Goal: Contribute content

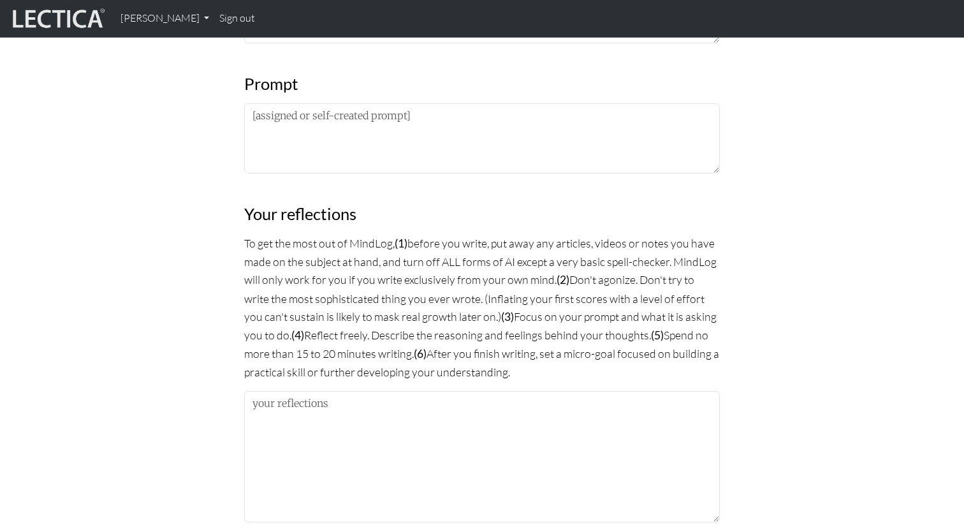
scroll to position [670, 0]
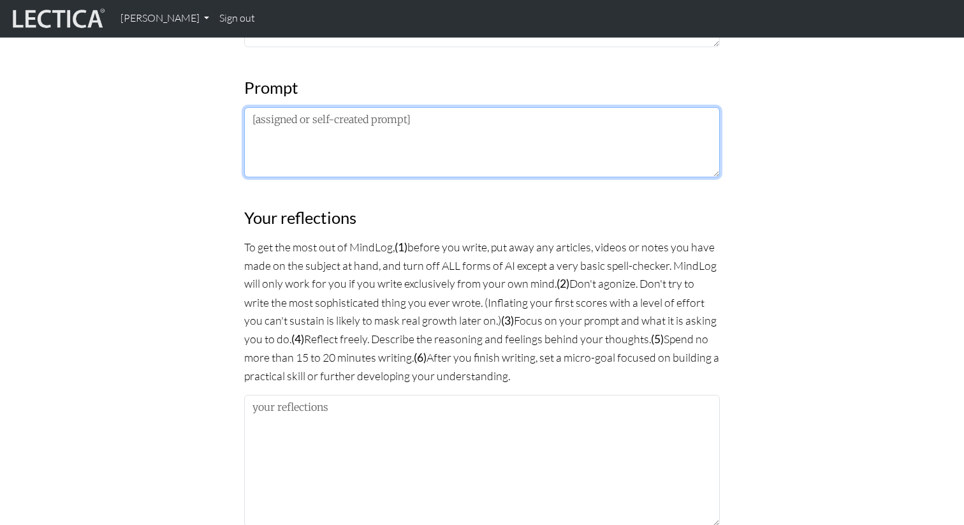
click at [281, 149] on textarea at bounding box center [482, 142] width 476 height 70
type textarea "PM LDP 2025"
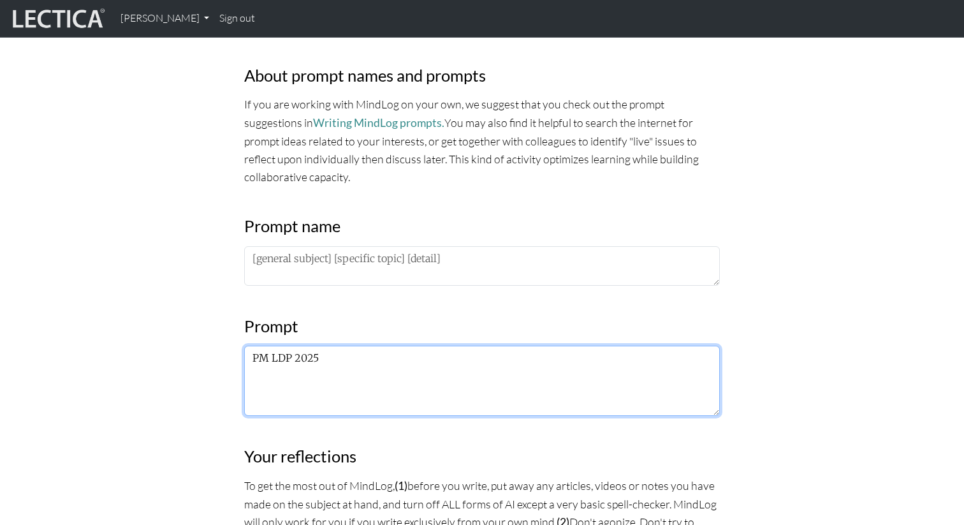
scroll to position [435, 0]
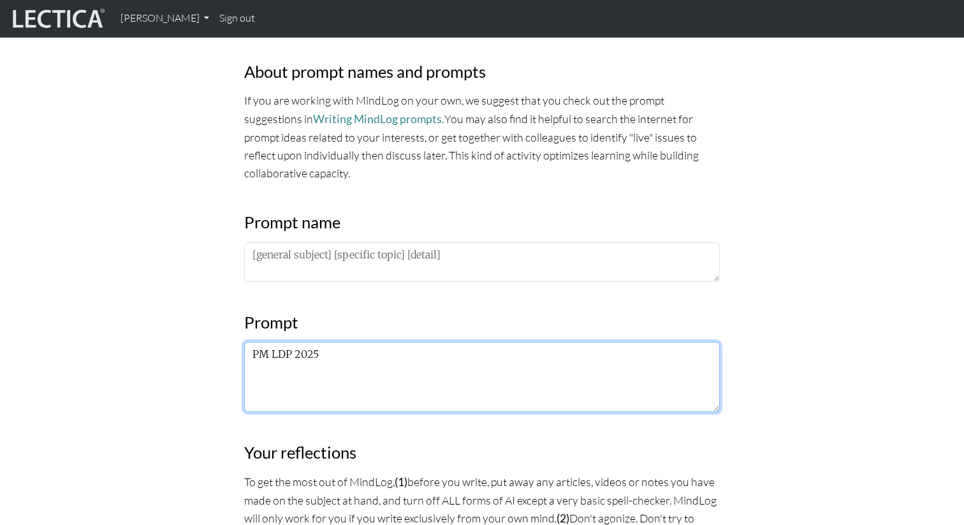
drag, startPoint x: 318, startPoint y: 357, endPoint x: 226, endPoint y: 352, distance: 91.3
click at [226, 352] on div "MindLog is a tool for reflecting on and learning from life experience. It's des…" at bounding box center [482, 513] width 842 height 1552
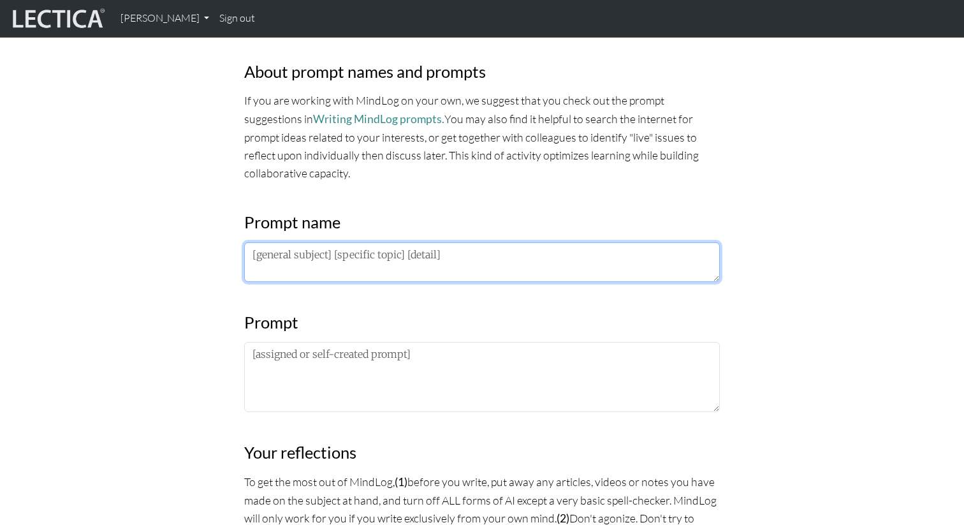
click at [299, 265] on textarea at bounding box center [482, 262] width 476 height 40
paste textarea "PM LDP 2025"
type textarea "PM LDP 2025"
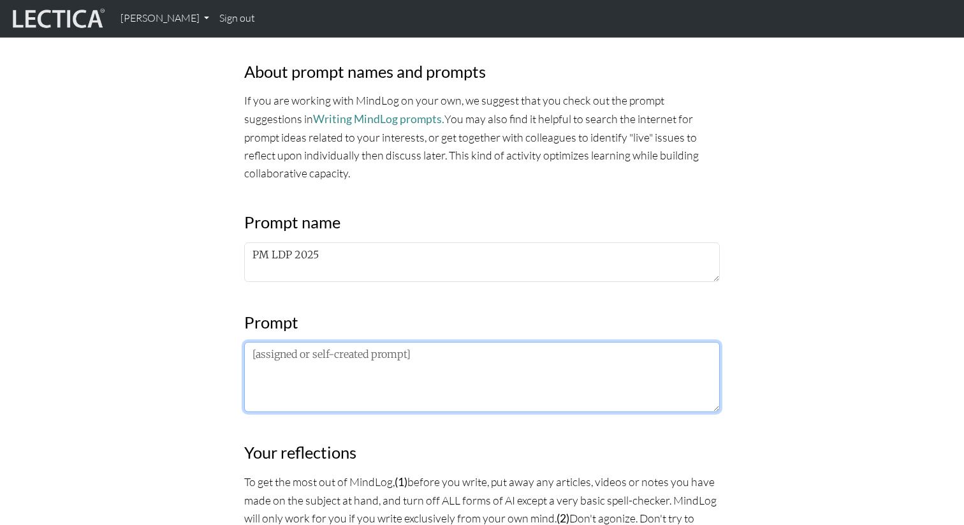
click at [299, 369] on textarea at bounding box center [482, 377] width 476 height 70
paste textarea "PM LDP 2025"
type textarea "P"
paste textarea "Extrospective: What I am noticing about the lectures/frameworks/practices is… I…"
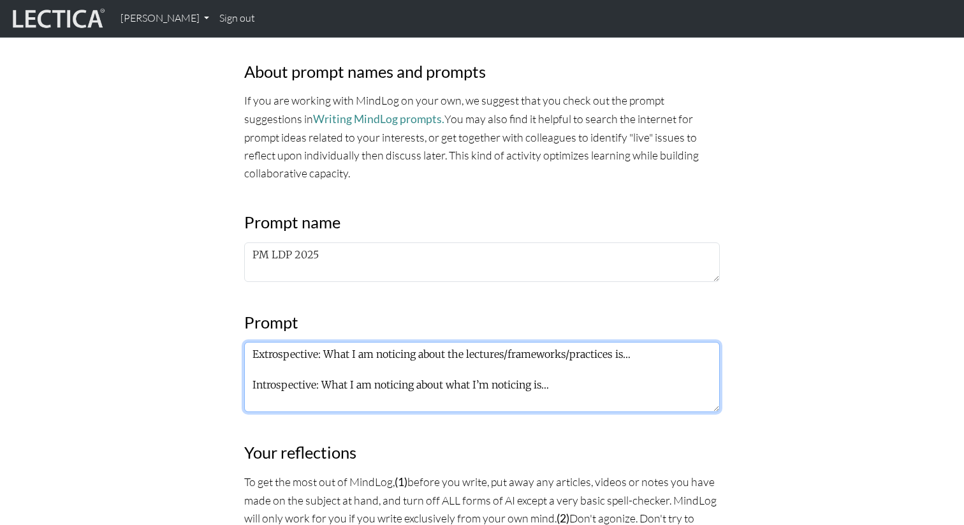
type textarea "Extrospective: What I am noticing about the lectures/frameworks/practices is… I…"
